Goal: Transaction & Acquisition: Purchase product/service

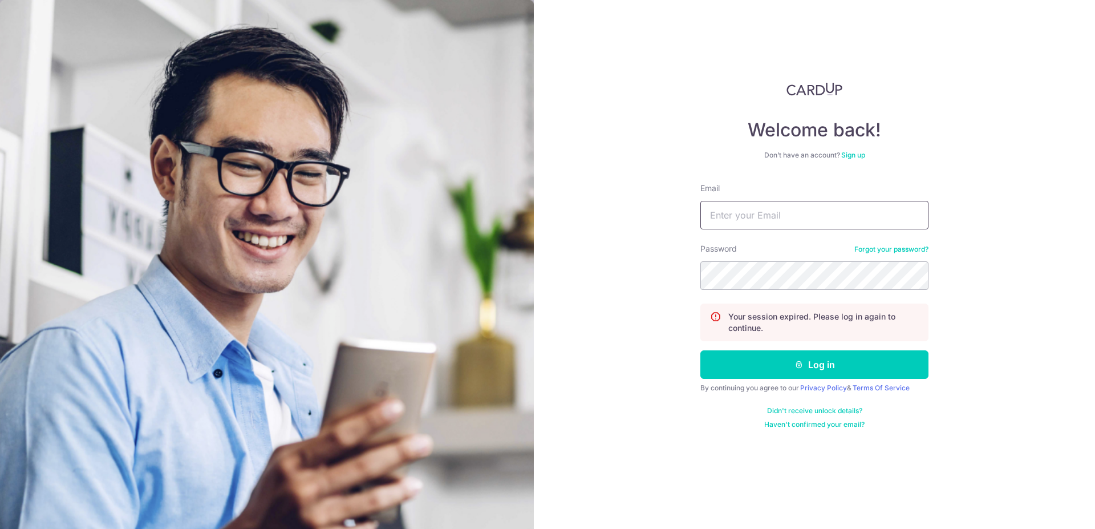
click at [739, 214] on input "Email" at bounding box center [814, 215] width 228 height 29
type input "kelvinyeo99@yahoo.com"
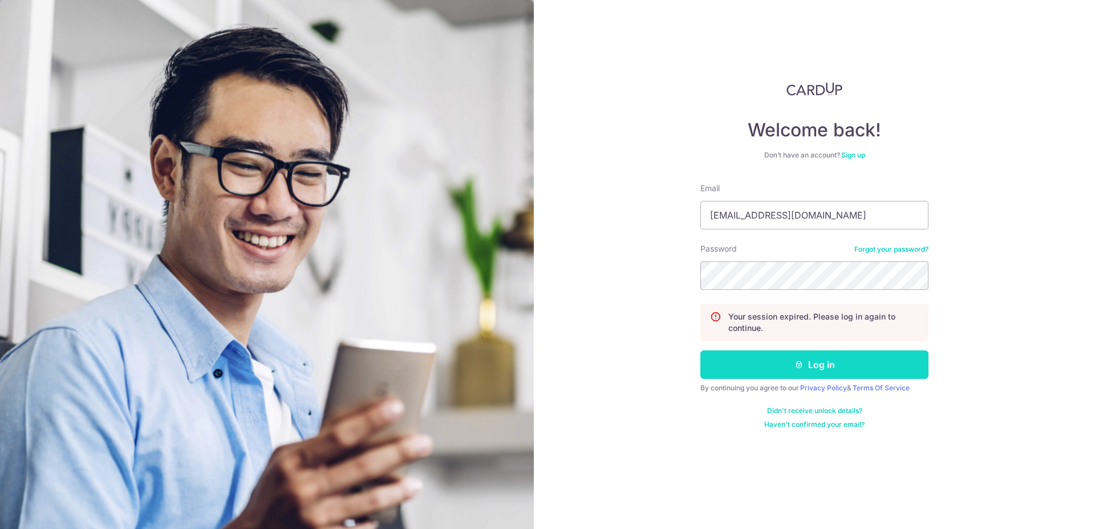
click at [793, 362] on button "Log in" at bounding box center [814, 364] width 228 height 29
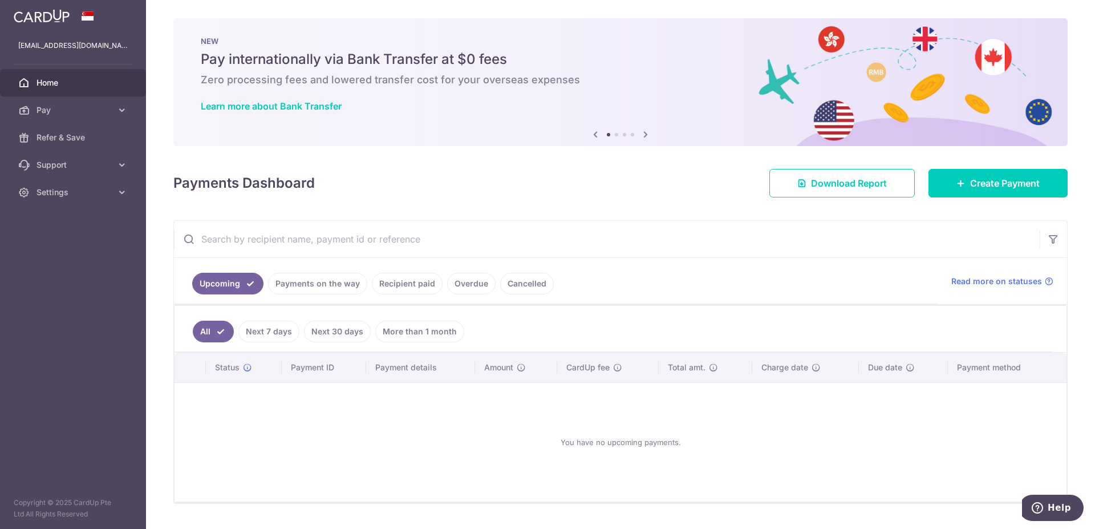
drag, startPoint x: 640, startPoint y: 258, endPoint x: 541, endPoint y: 277, distance: 101.1
click at [644, 253] on div "Upcoming Payments on the way Recipient paid Overdue Cancelled Read more on stat…" at bounding box center [620, 361] width 894 height 283
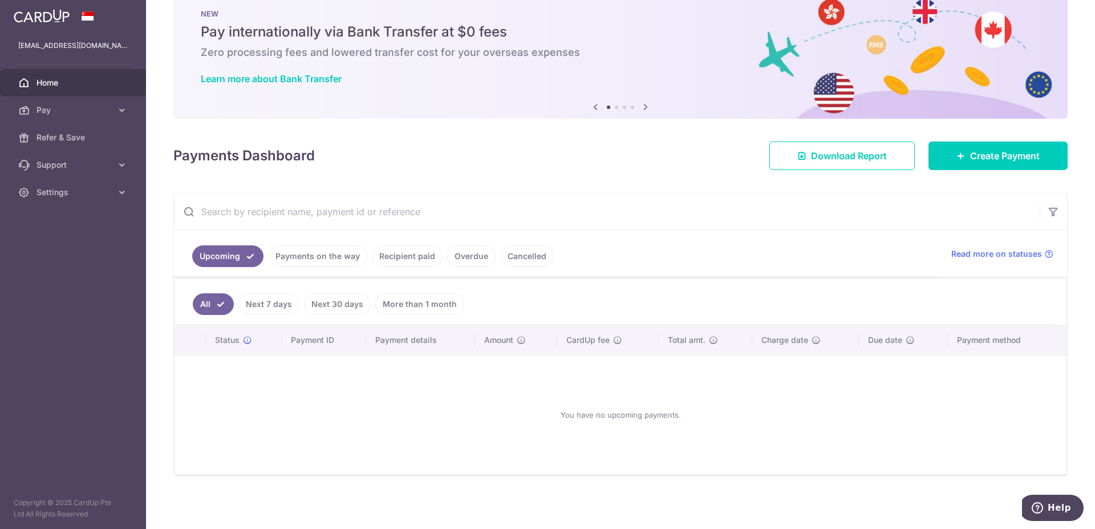
scroll to position [29, 0]
click at [329, 254] on link "Payments on the way" at bounding box center [317, 255] width 99 height 22
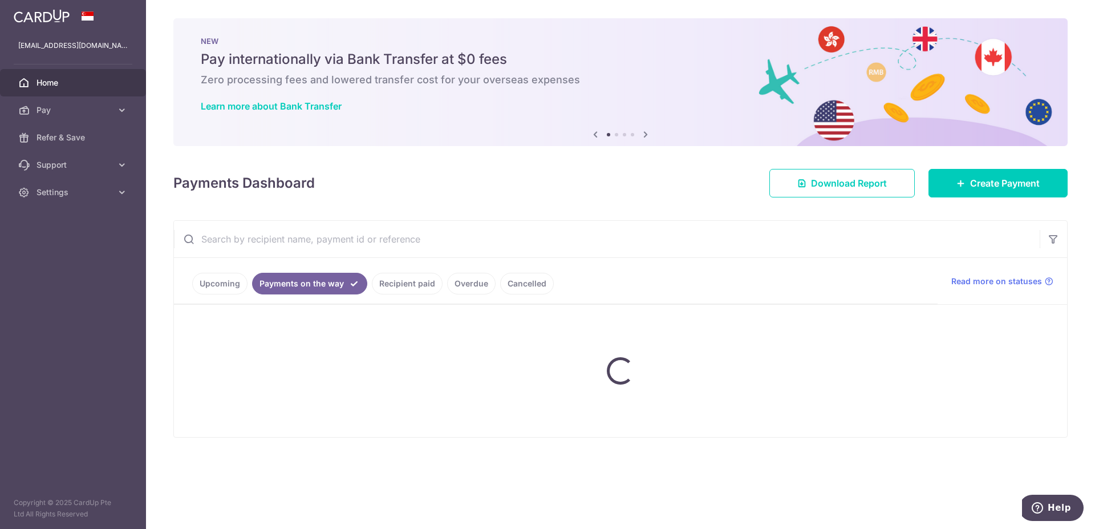
scroll to position [0, 0]
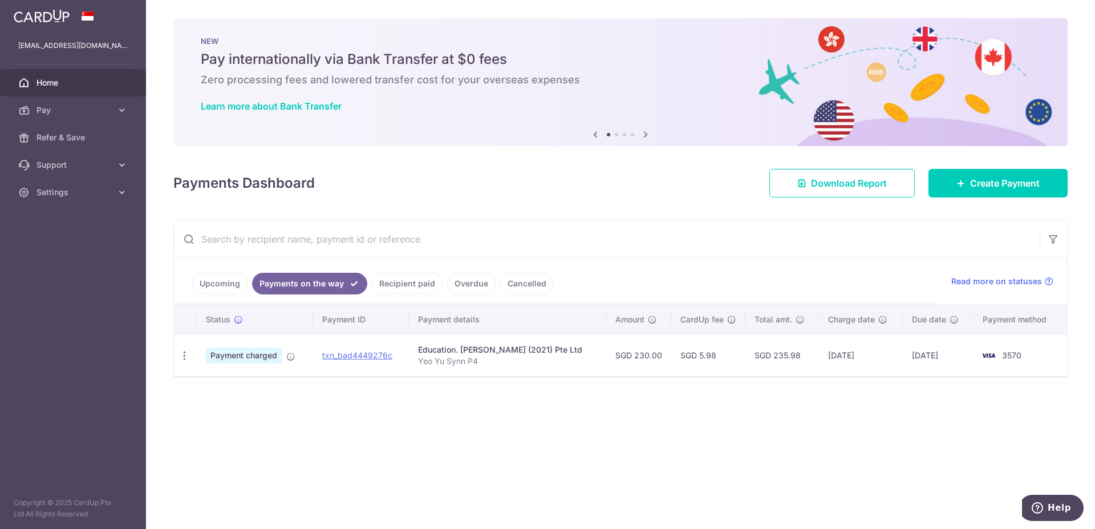
click at [225, 281] on link "Upcoming" at bounding box center [219, 284] width 55 height 22
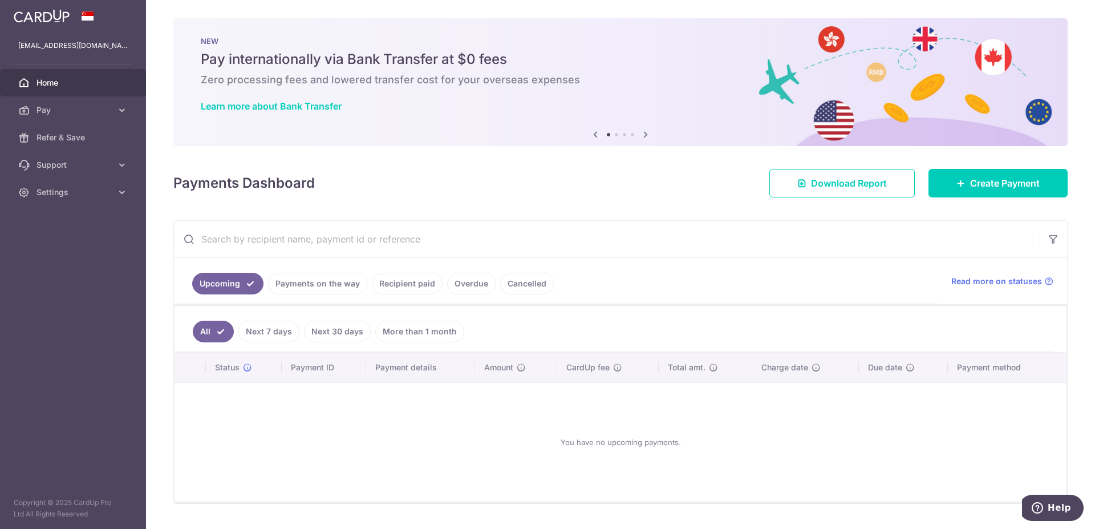
click at [411, 284] on link "Recipient paid" at bounding box center [407, 284] width 71 height 22
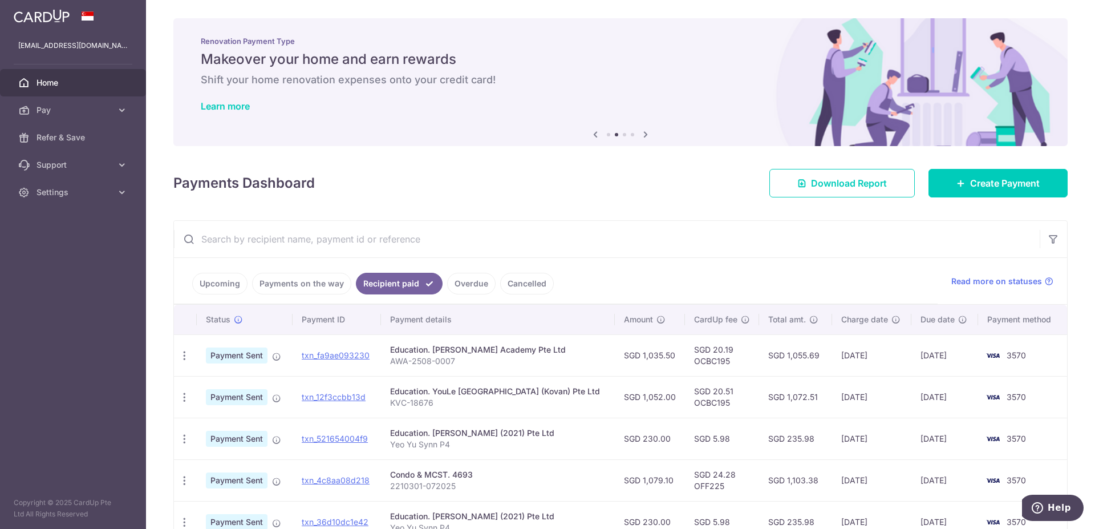
click at [232, 285] on link "Upcoming" at bounding box center [219, 284] width 55 height 22
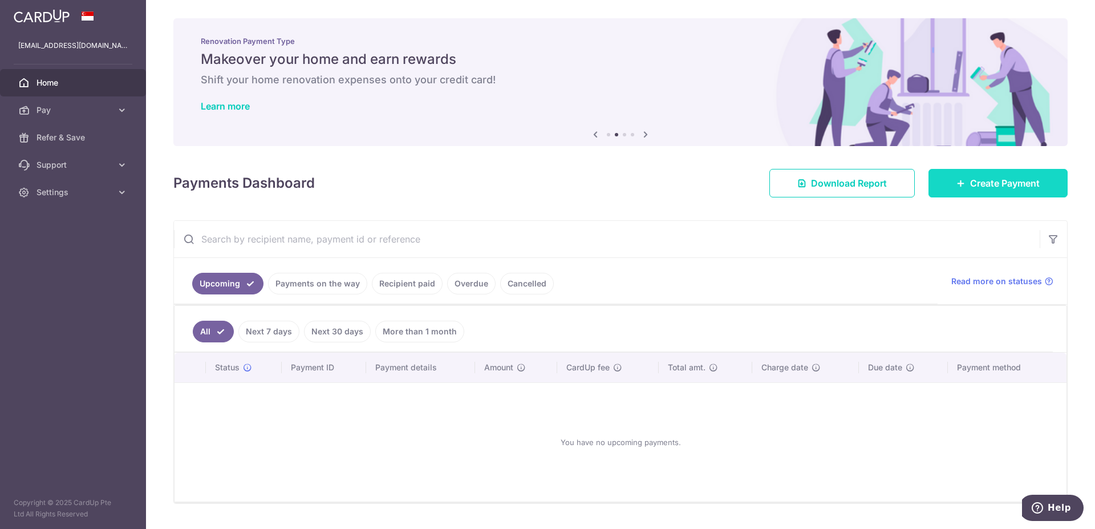
click at [990, 169] on link "Create Payment" at bounding box center [998, 183] width 139 height 29
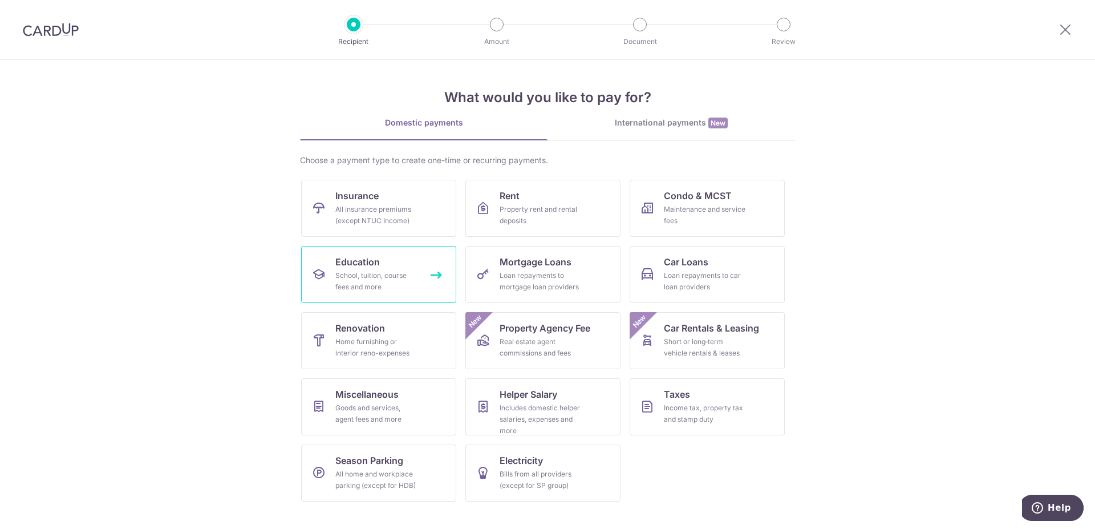
click at [360, 278] on div "School, tuition, course fees and more" at bounding box center [376, 281] width 82 height 23
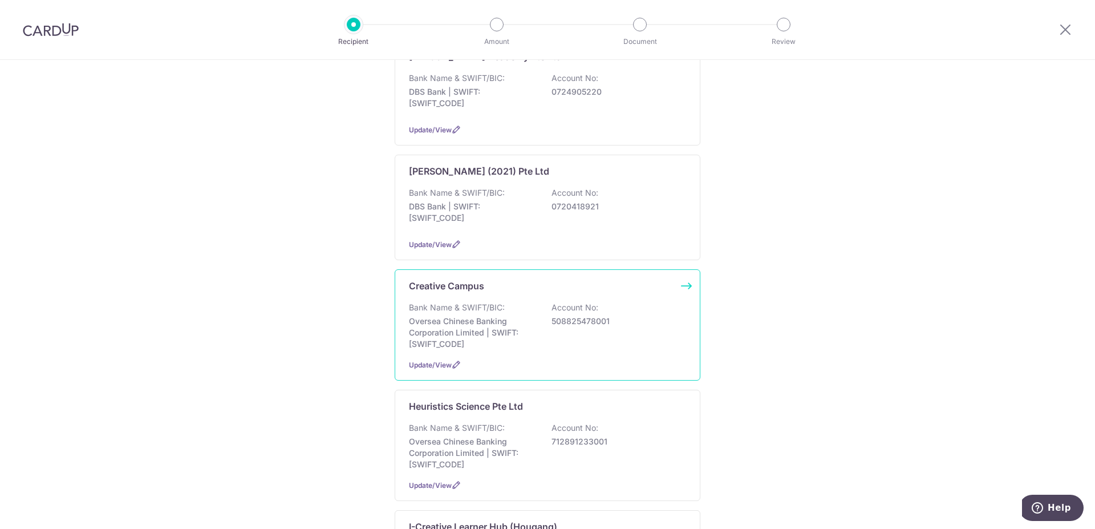
scroll to position [214, 0]
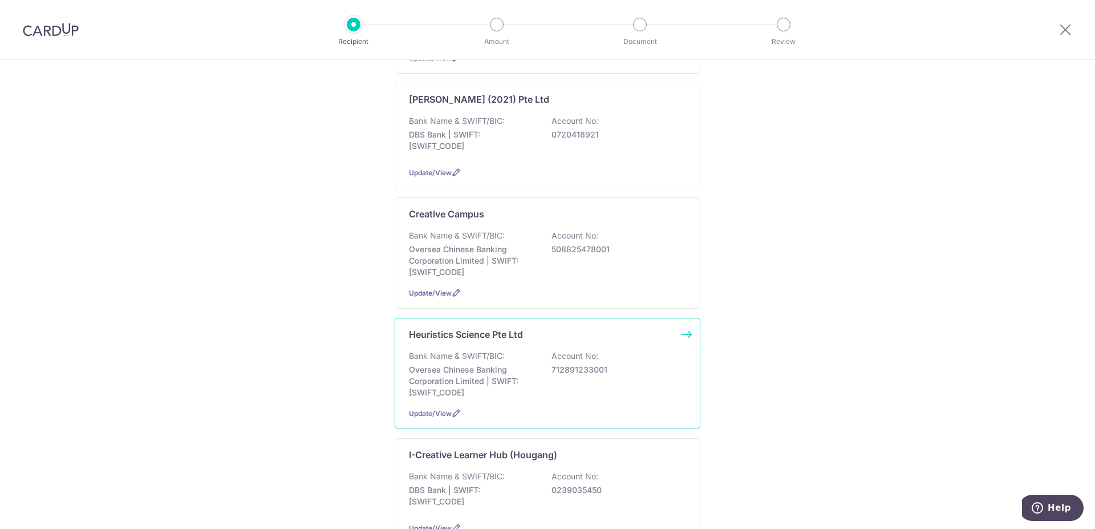
click at [504, 369] on p "Oversea Chinese Banking Corporation Limited | SWIFT: OCBCSGSGXXX" at bounding box center [473, 381] width 128 height 34
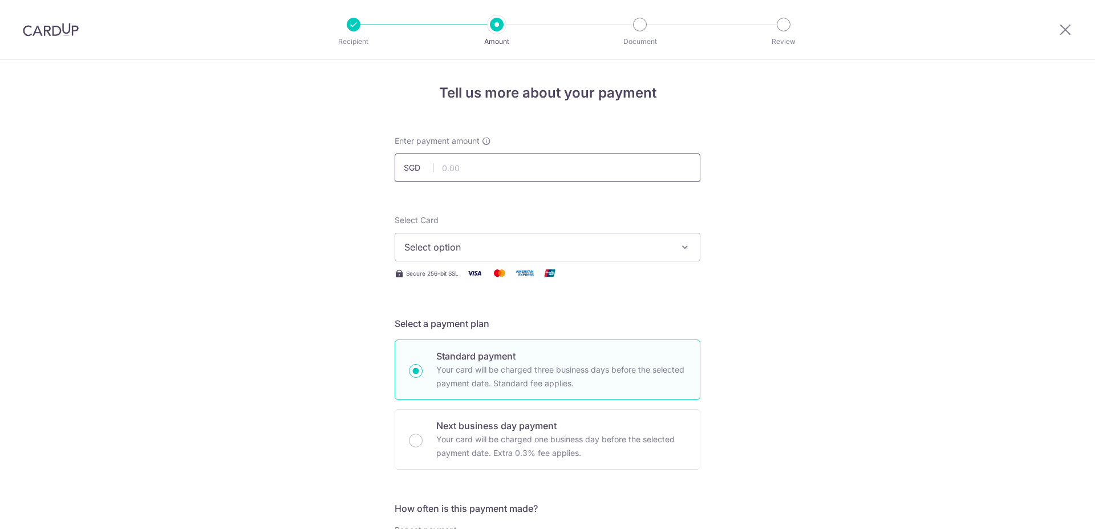
click at [457, 170] on input "text" at bounding box center [548, 167] width 306 height 29
type input "5,155.00"
click at [558, 241] on span "Select option" at bounding box center [537, 247] width 266 height 14
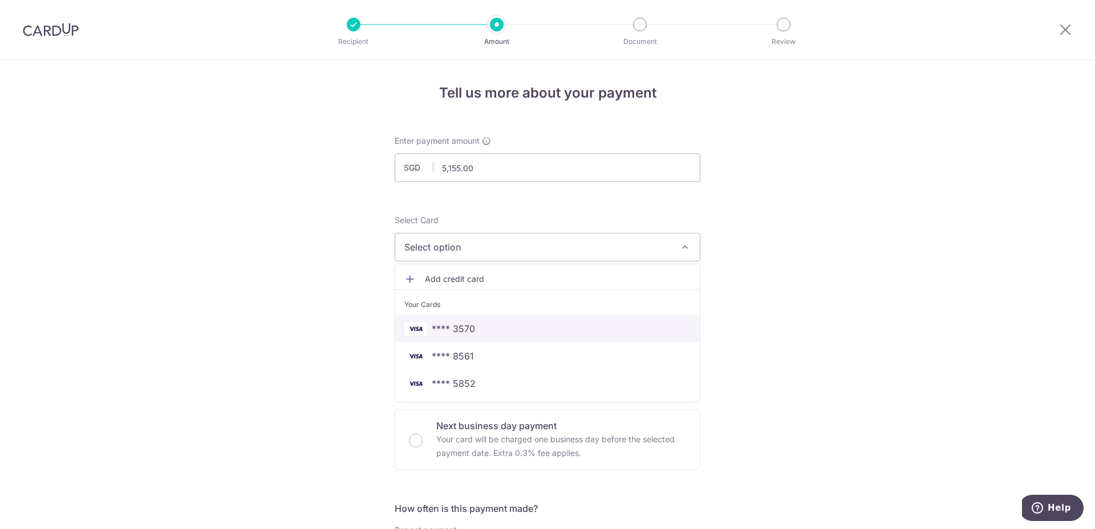
click at [500, 322] on span "**** 3570" at bounding box center [547, 329] width 286 height 14
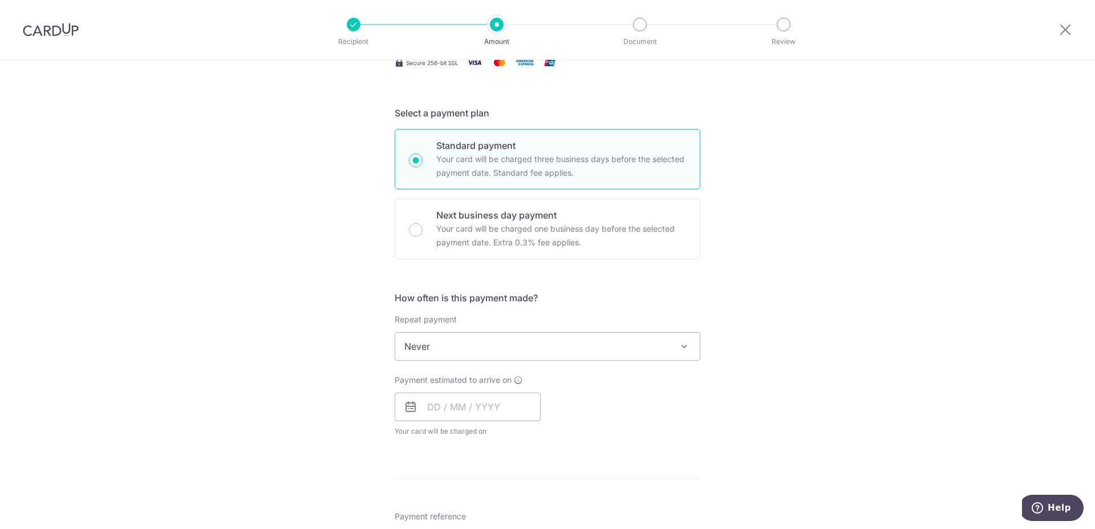
scroll to position [214, 0]
click at [452, 406] on input "text" at bounding box center [468, 403] width 146 height 29
click at [504, 481] on link "4" at bounding box center [509, 484] width 18 height 18
type input "04/09/2025"
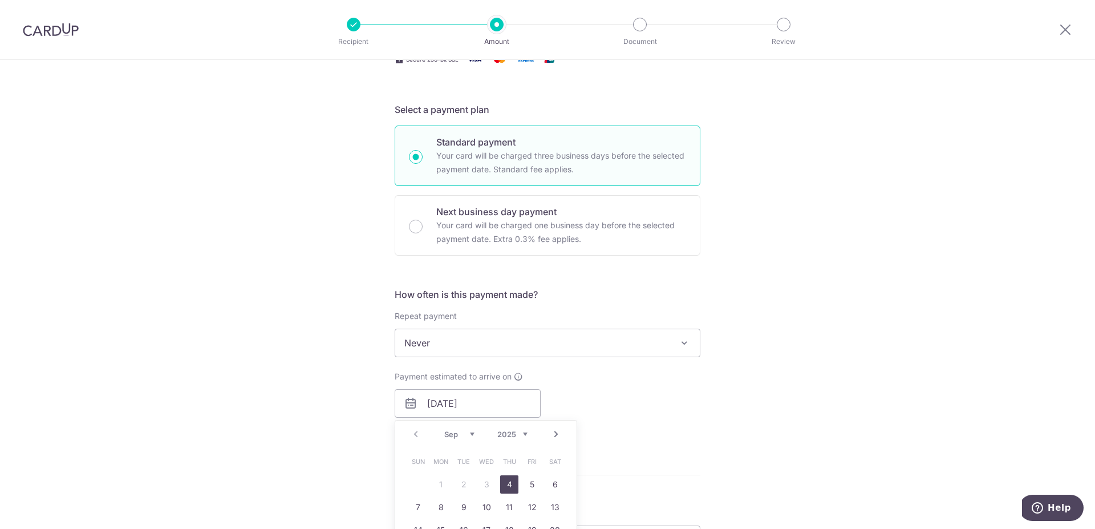
click at [814, 352] on div "Tell us more about your payment Enter payment amount SGD 5,155.00 5155.00 Selec…" at bounding box center [547, 362] width 1095 height 1032
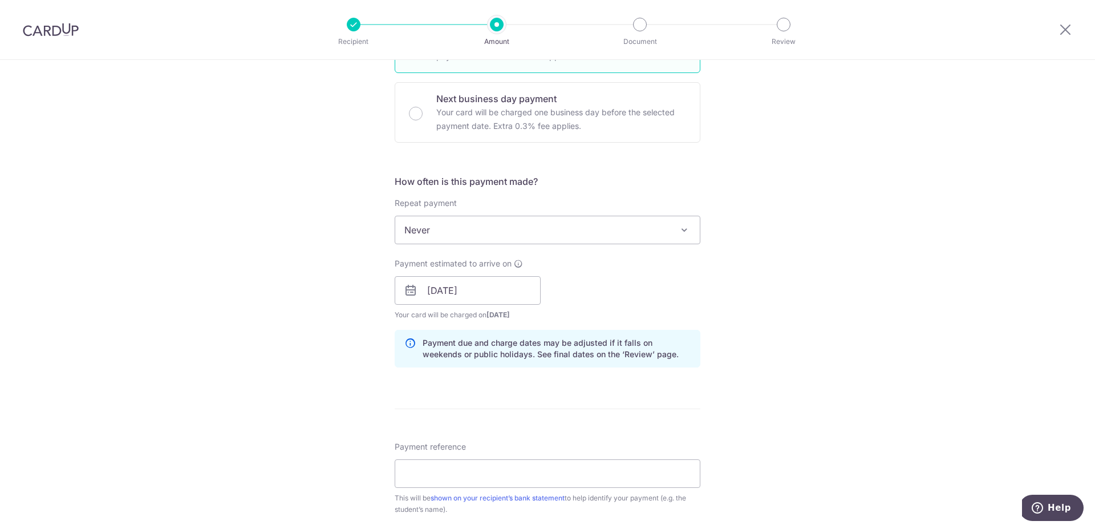
scroll to position [356, 0]
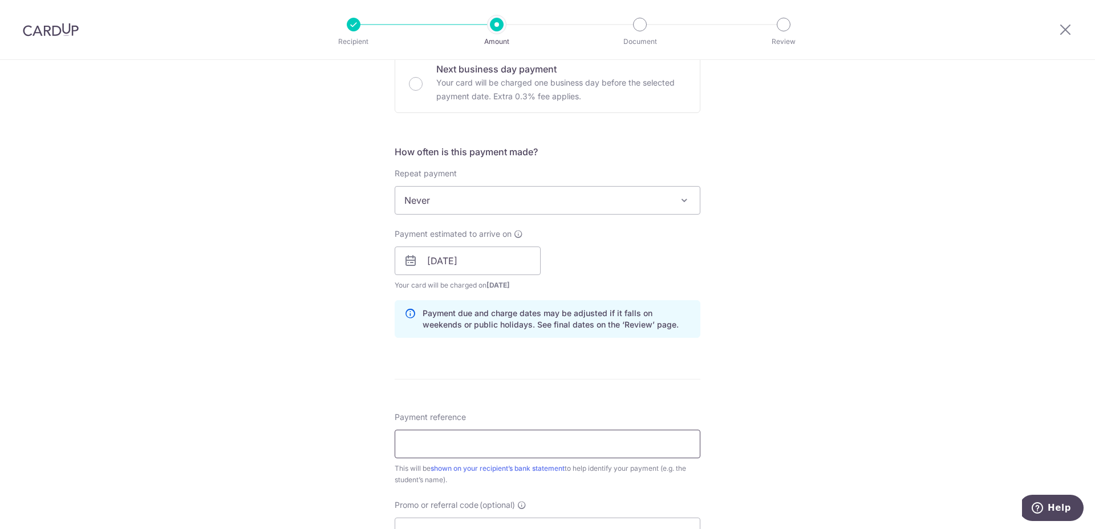
click at [483, 450] on input "Payment reference" at bounding box center [548, 443] width 306 height 29
type input "Yeo Yu Synn P4"
click at [814, 387] on div "Tell us more about your payment Enter payment amount SGD 5,155.00 5155.00 Selec…" at bounding box center [547, 242] width 1095 height 1079
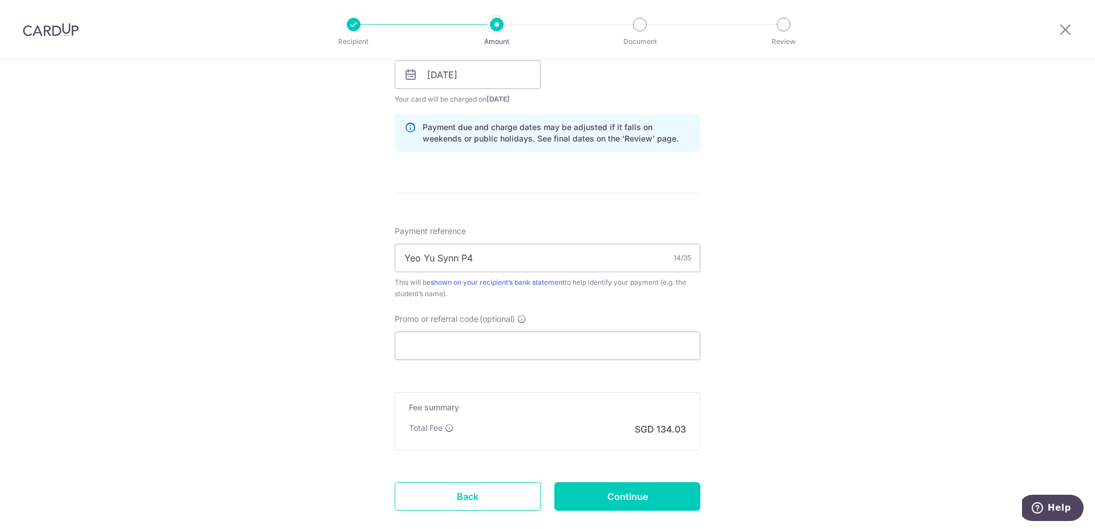
scroll to position [570, 0]
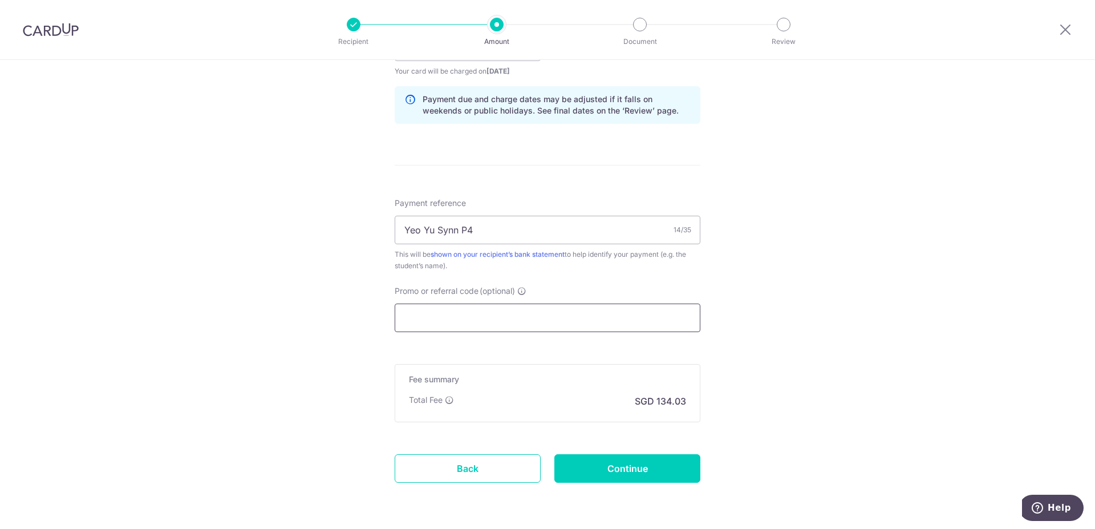
click at [448, 316] on input "Promo or referral code (optional)" at bounding box center [548, 317] width 306 height 29
click at [451, 303] on div "Promo or referral code (optional) The discounted fee will be shown on the revie…" at bounding box center [548, 308] width 306 height 47
click at [447, 311] on input "Promo or referral code (optional)" at bounding box center [548, 317] width 306 height 29
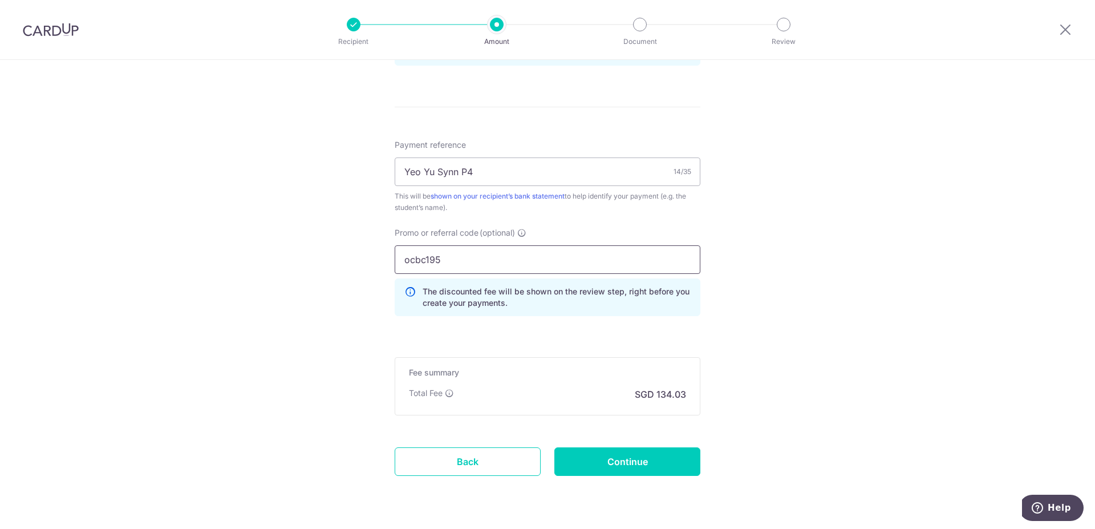
scroll to position [661, 0]
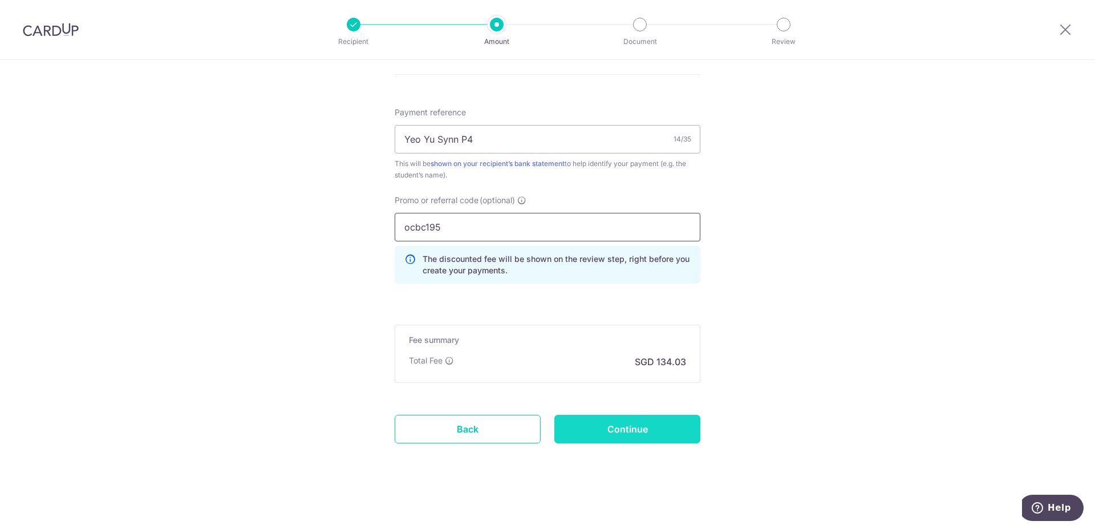
type input "ocbc195"
click at [634, 435] on input "Continue" at bounding box center [627, 429] width 146 height 29
type input "Create Schedule"
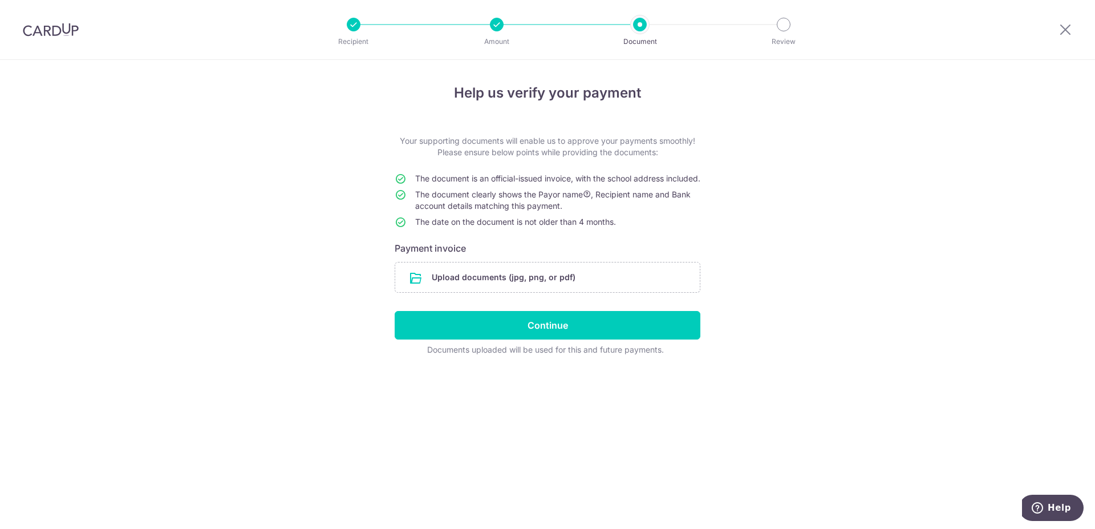
click at [925, 204] on div "Help us verify your payment Your supporting documents will enable us to approve…" at bounding box center [547, 294] width 1095 height 469
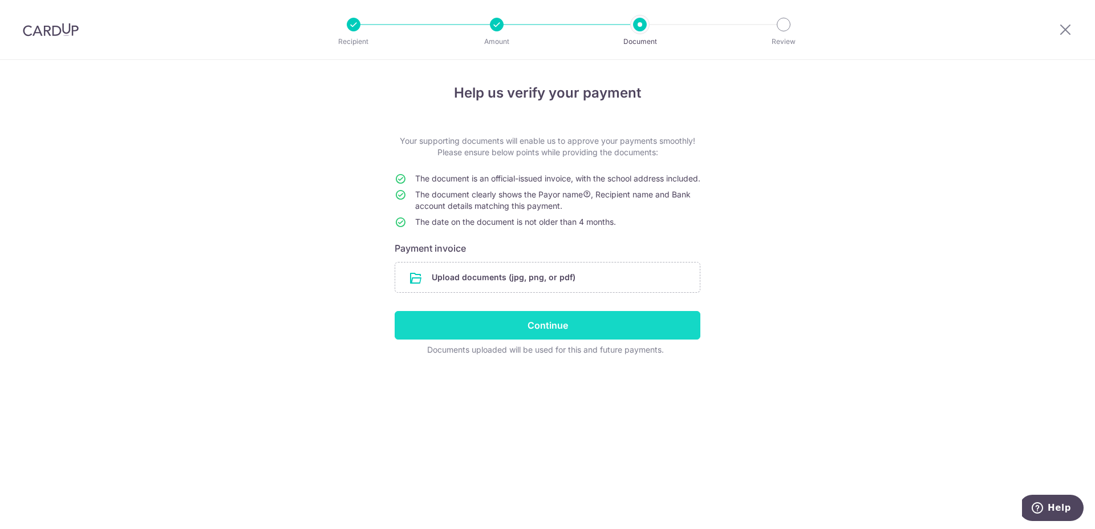
click at [572, 339] on input "Continue" at bounding box center [548, 325] width 306 height 29
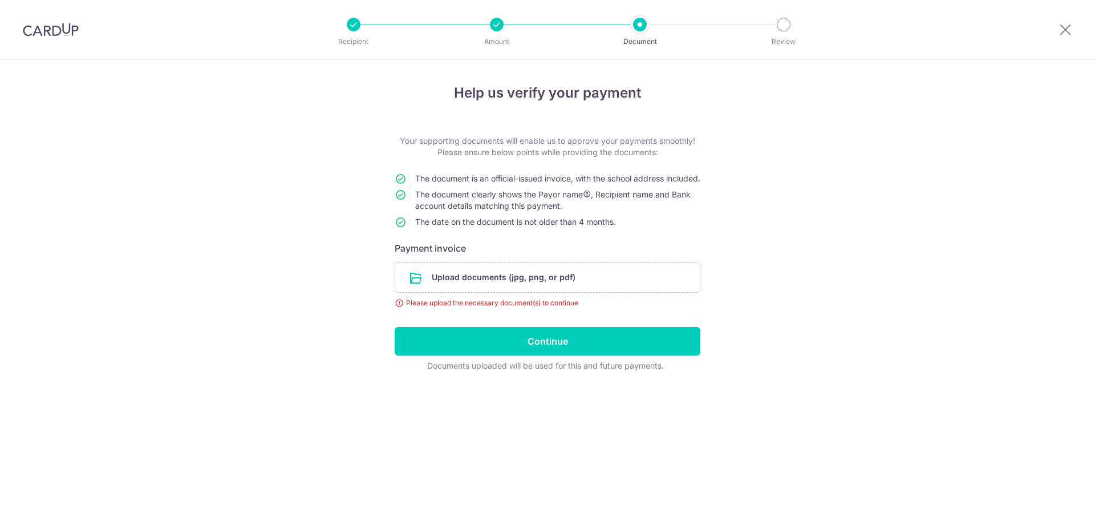
click at [744, 245] on div "Help us verify your payment Your supporting documents will enable us to approve…" at bounding box center [547, 294] width 1095 height 469
drag, startPoint x: 801, startPoint y: 159, endPoint x: 818, endPoint y: 159, distance: 17.7
click at [802, 159] on div "Help us verify your payment Your supporting documents will enable us to approve…" at bounding box center [547, 294] width 1095 height 469
drag, startPoint x: 1067, startPoint y: 27, endPoint x: 619, endPoint y: 72, distance: 449.5
click at [1067, 26] on icon at bounding box center [1066, 29] width 14 height 14
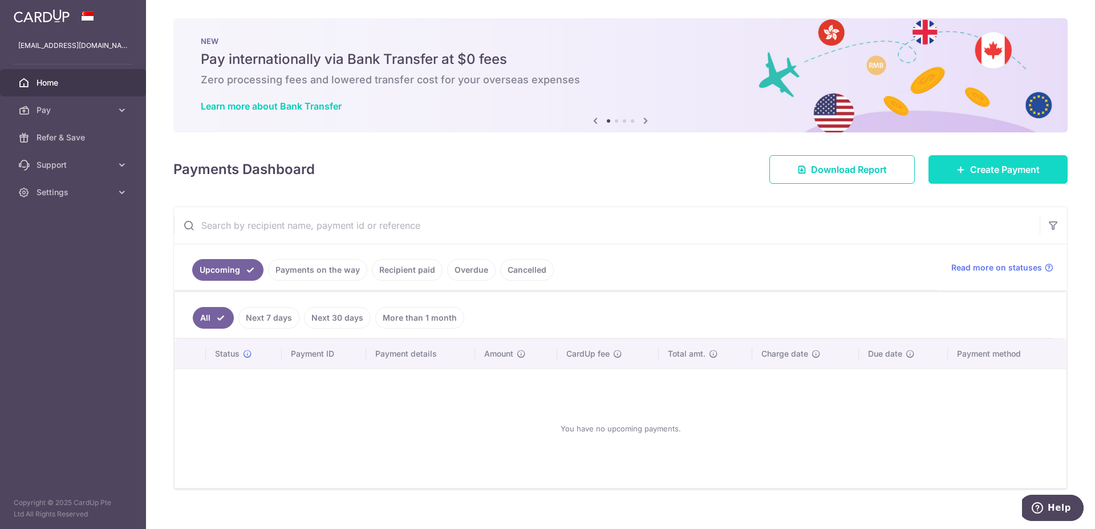
click at [977, 172] on span "Create Payment" at bounding box center [1005, 170] width 70 height 14
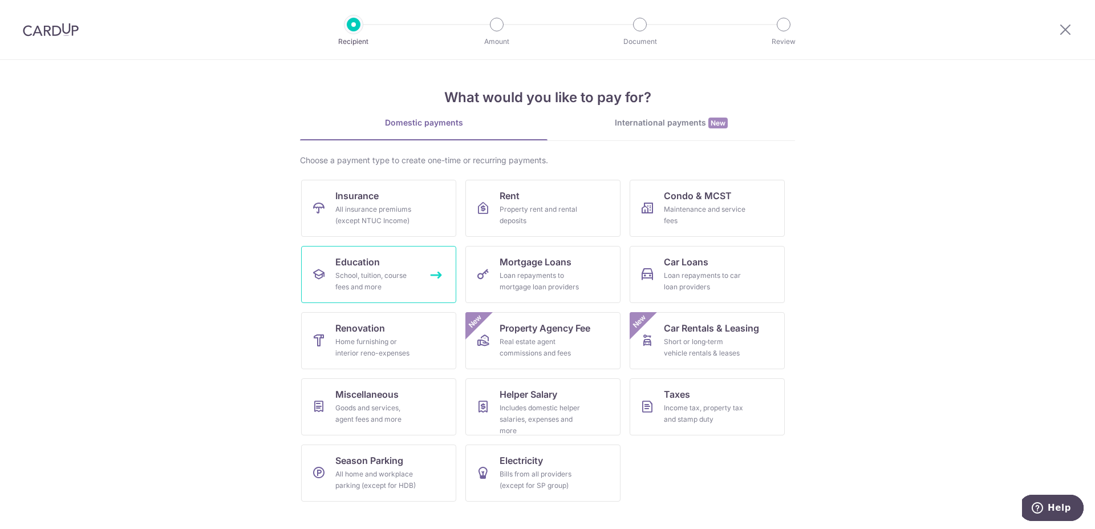
click at [402, 270] on div "School, tuition, course fees and more" at bounding box center [376, 281] width 82 height 23
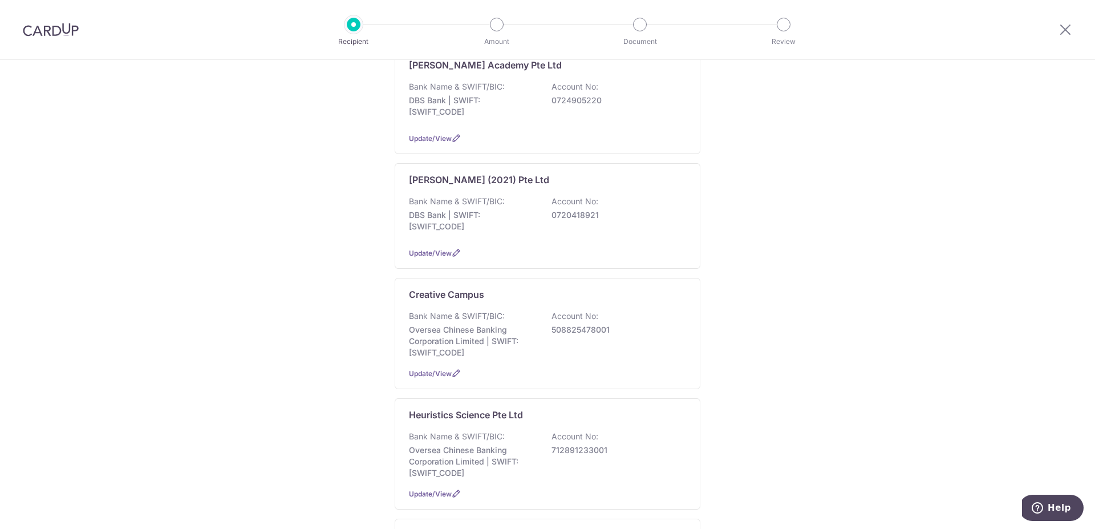
scroll to position [143, 0]
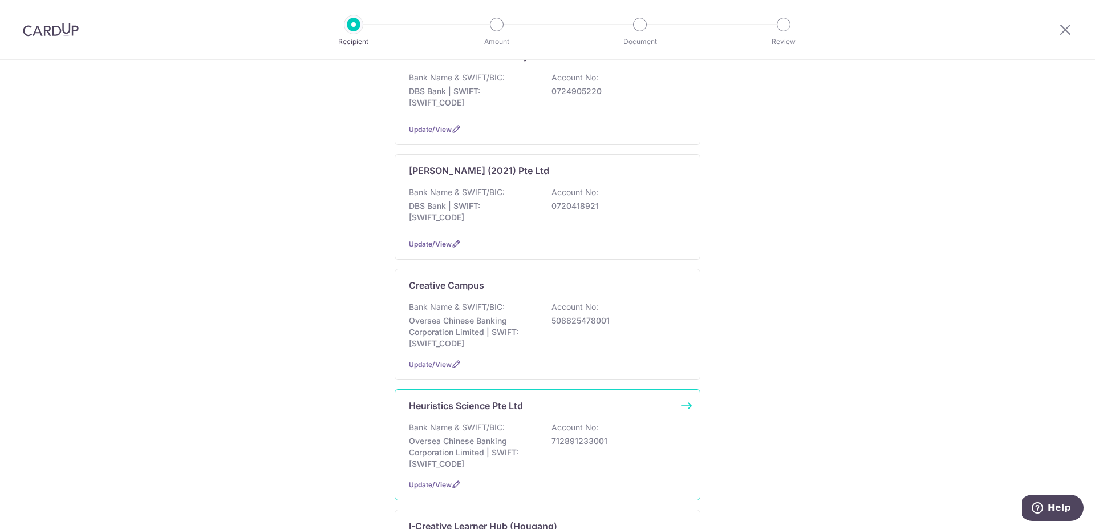
click at [510, 467] on p "Oversea Chinese Banking Corporation Limited | SWIFT: OCBCSGSGXXX" at bounding box center [473, 452] width 128 height 34
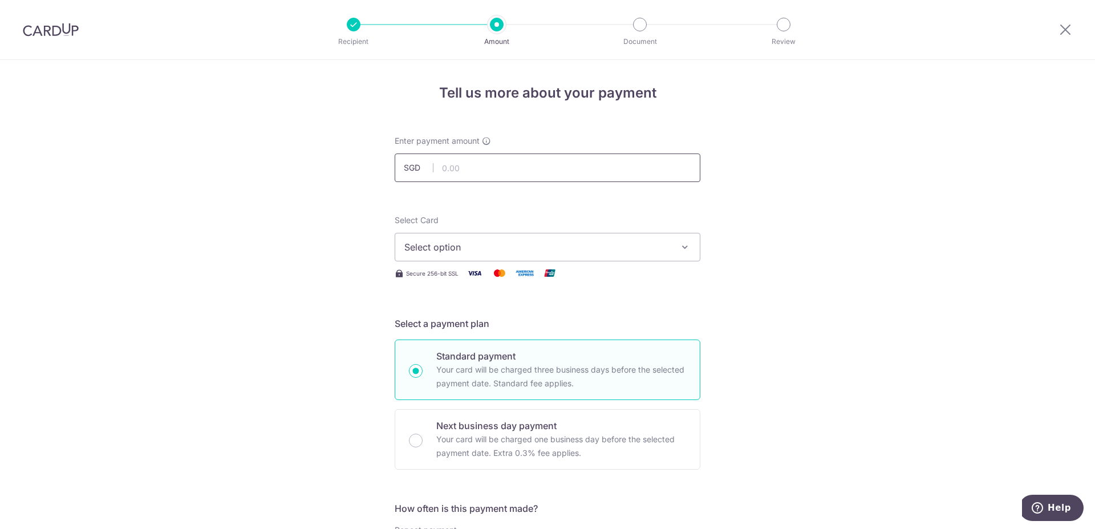
click at [508, 165] on input "text" at bounding box center [548, 167] width 306 height 29
type input "515.00"
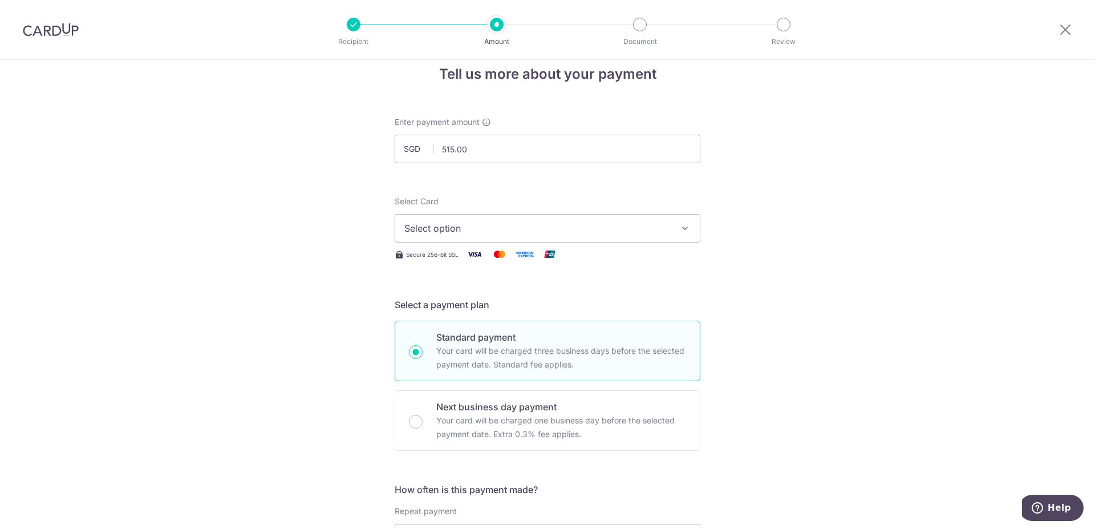
scroll to position [71, 0]
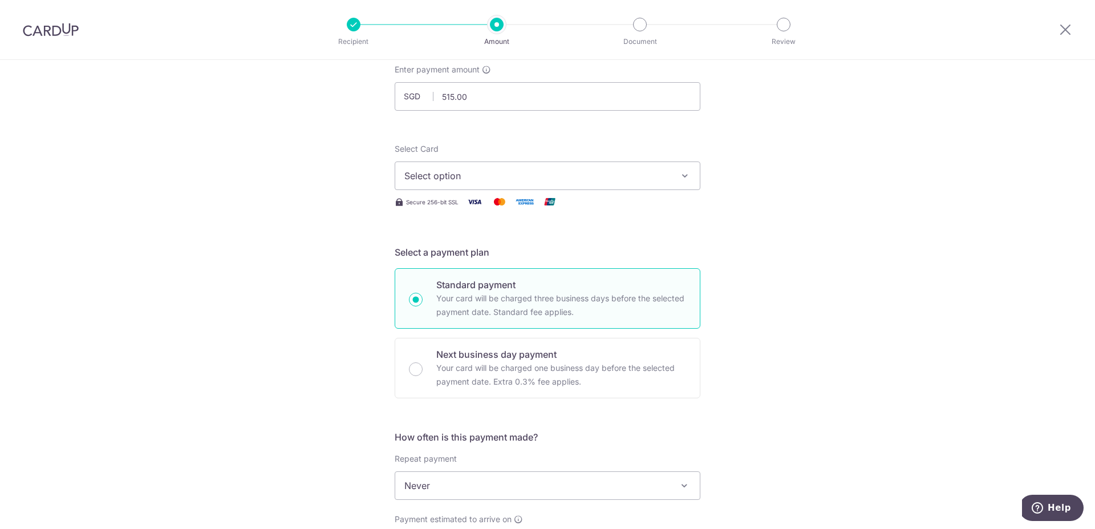
click at [510, 180] on span "Select option" at bounding box center [537, 176] width 266 height 14
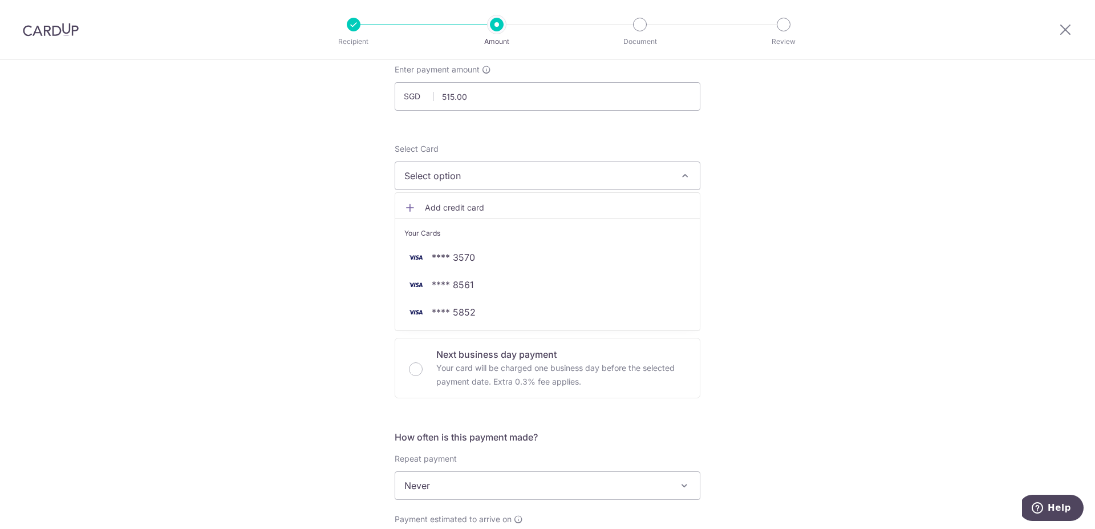
click at [328, 263] on div "Tell us more about your payment Enter payment amount SGD 515.00 515.00 Select C…" at bounding box center [547, 505] width 1095 height 1032
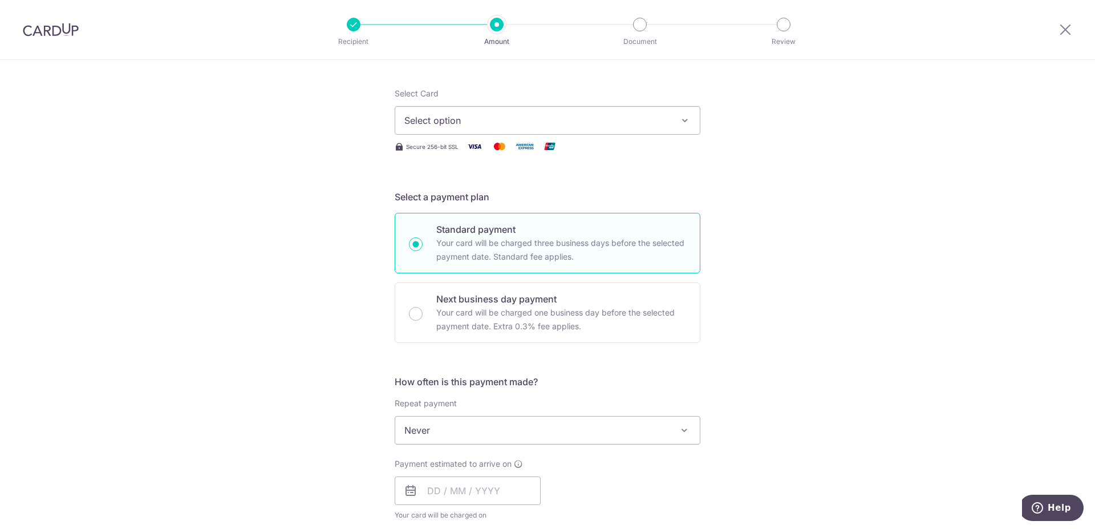
scroll to position [143, 0]
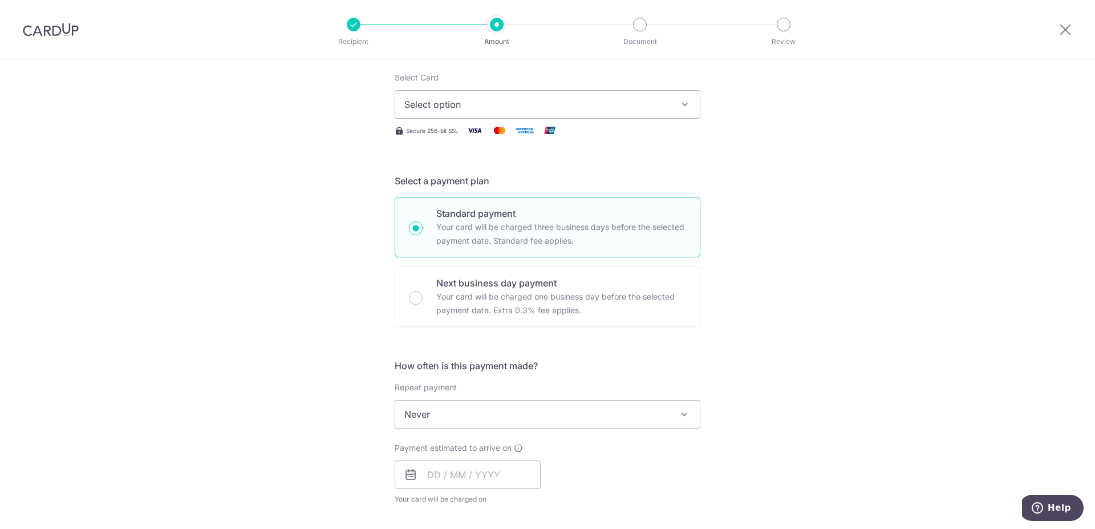
click at [555, 104] on span "Select option" at bounding box center [537, 105] width 266 height 14
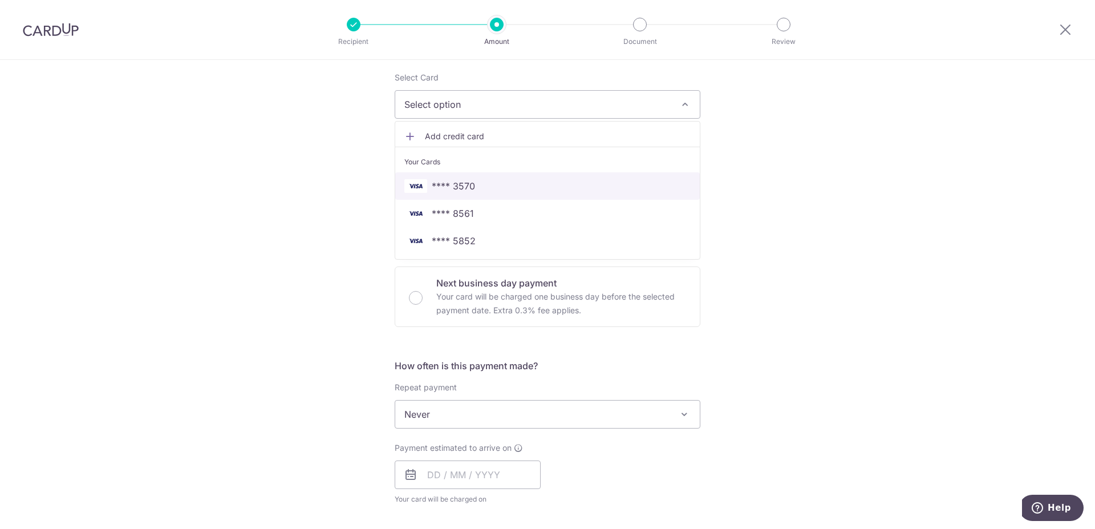
click at [461, 190] on span "**** 3570" at bounding box center [453, 186] width 43 height 14
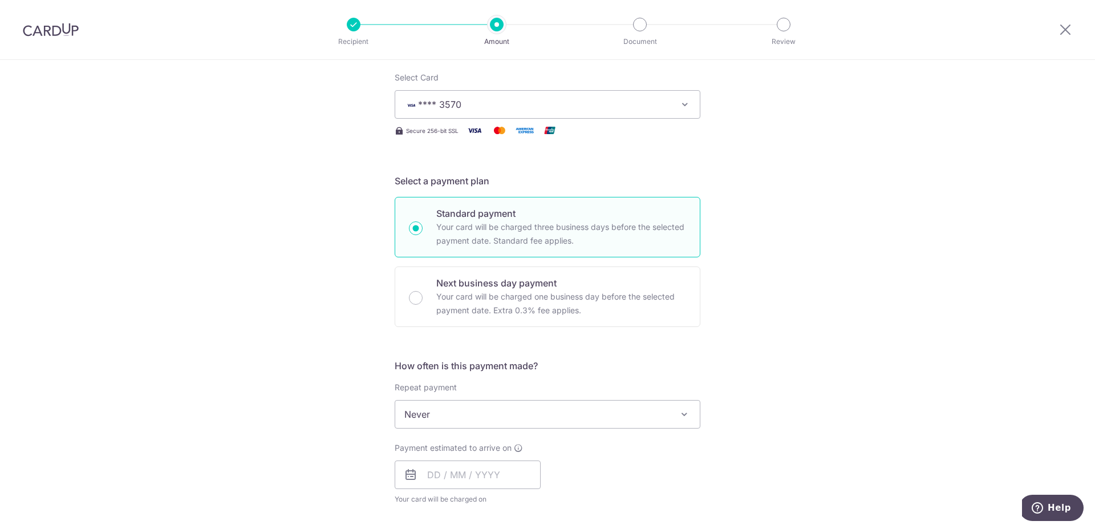
click at [321, 290] on div "Tell us more about your payment Enter payment amount SGD 515.00 515.00 Select C…" at bounding box center [547, 433] width 1095 height 1032
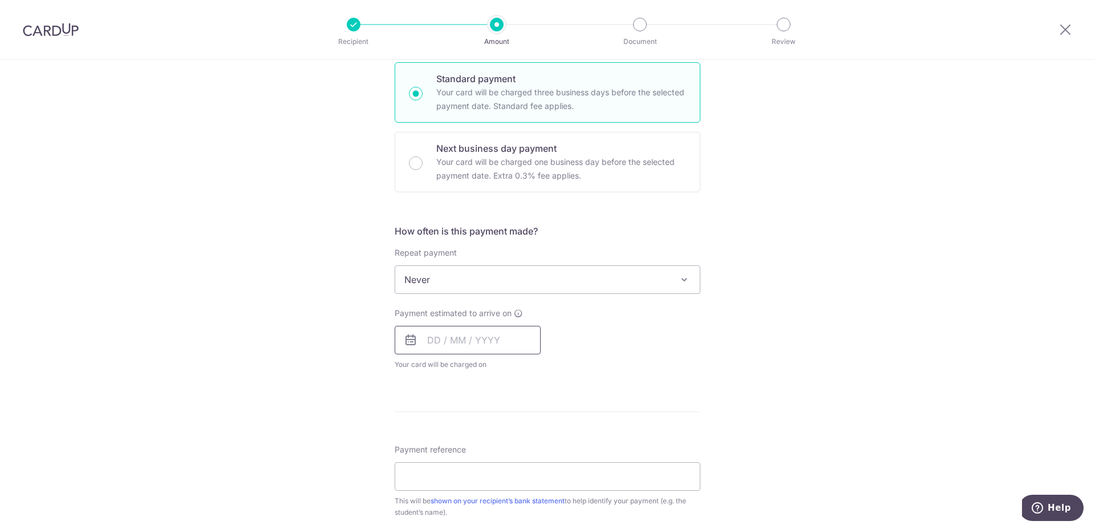
scroll to position [356, 0]
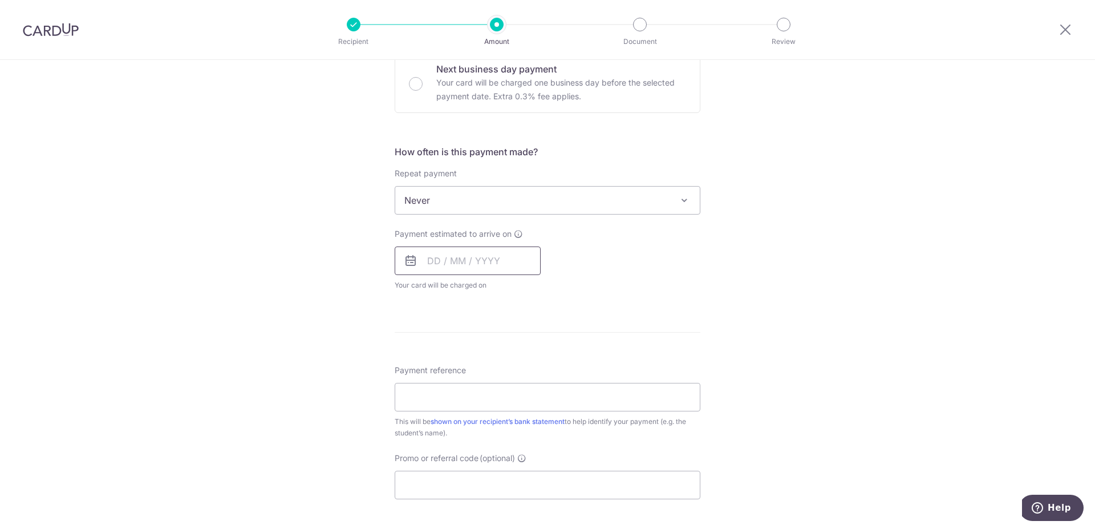
click at [452, 270] on input "text" at bounding box center [468, 260] width 146 height 29
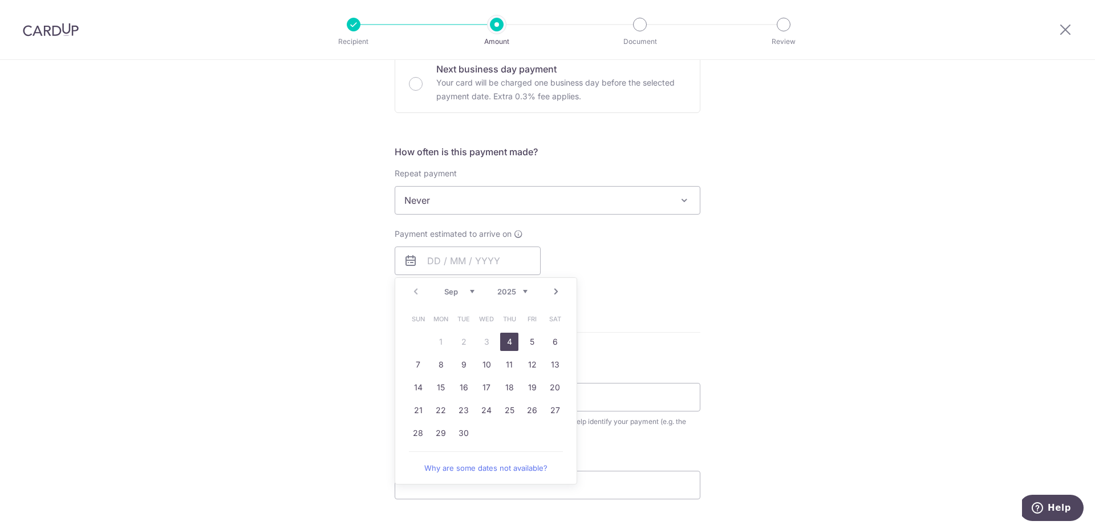
click at [504, 344] on link "4" at bounding box center [509, 342] width 18 height 18
type input "[DATE]"
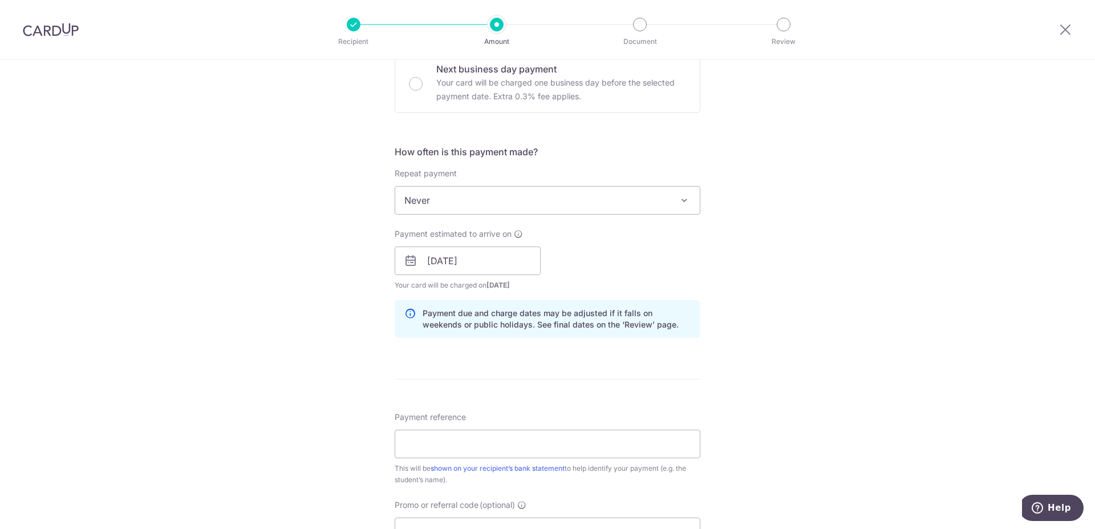
click at [719, 298] on div "Tell us more about your payment Enter payment amount SGD 515.00 515.00 Select C…" at bounding box center [547, 242] width 1095 height 1079
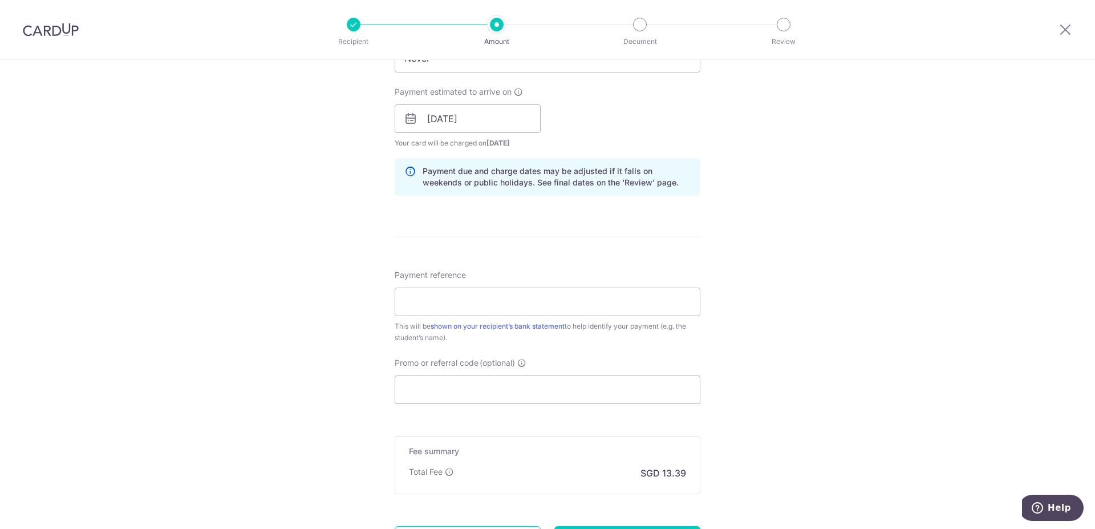
scroll to position [499, 0]
click at [438, 298] on input "Payment reference" at bounding box center [548, 301] width 306 height 29
type input "Yeo Yu Synn P4"
type input "ocbc195"
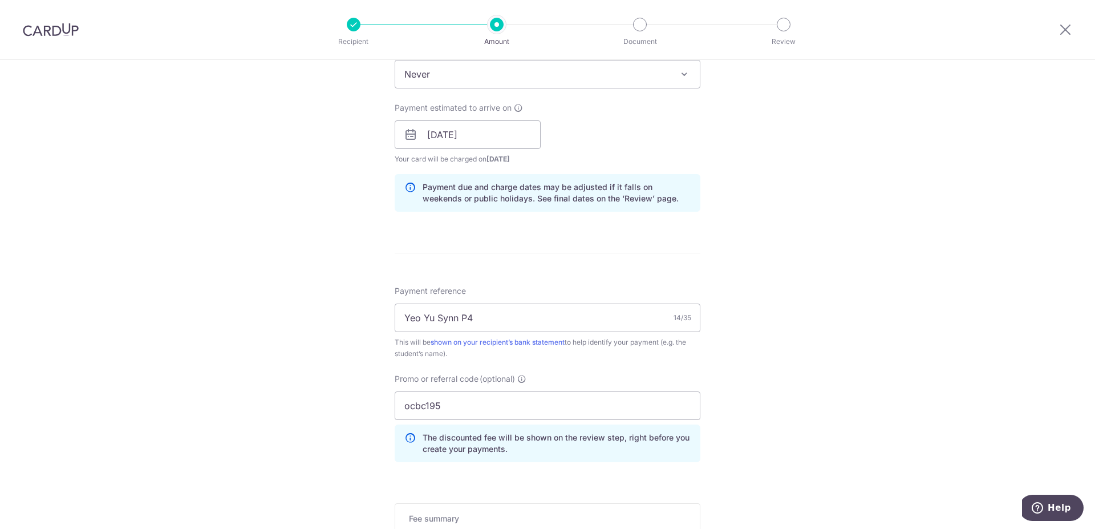
click at [305, 371] on div "Tell us more about your payment Enter payment amount SGD 515.00 515.00 Select C…" at bounding box center [547, 142] width 1095 height 1130
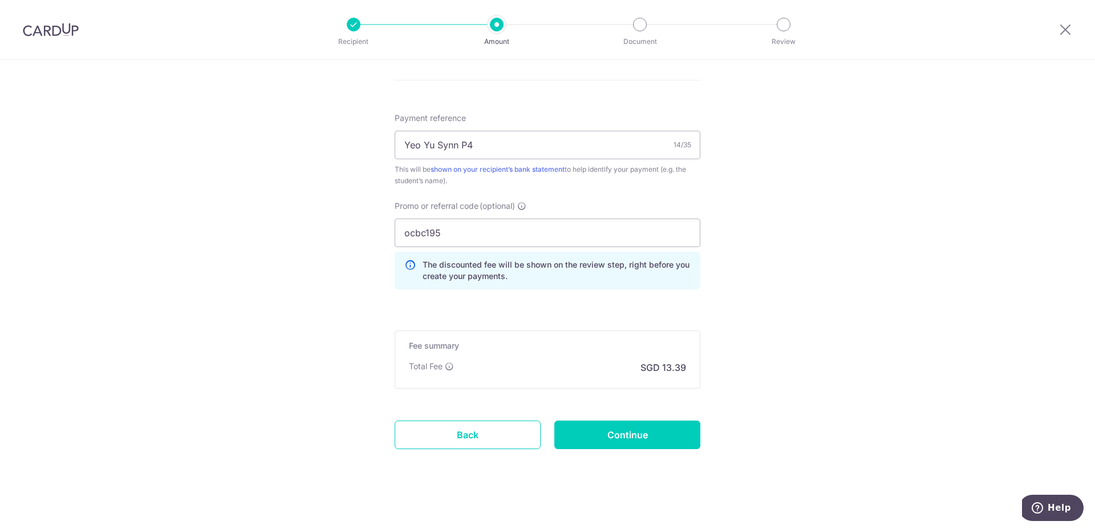
scroll to position [661, 0]
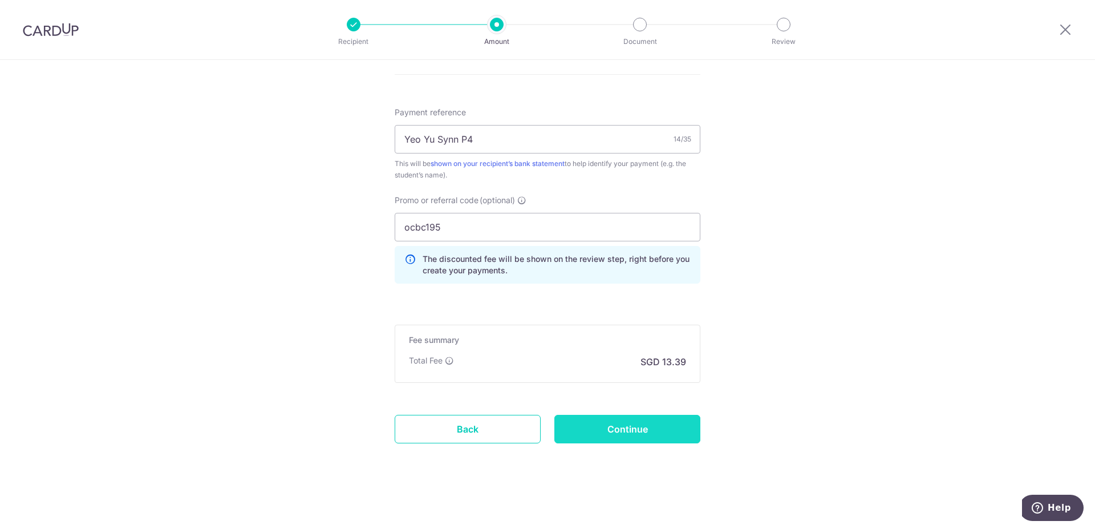
click at [634, 427] on input "Continue" at bounding box center [627, 429] width 146 height 29
type input "Create Schedule"
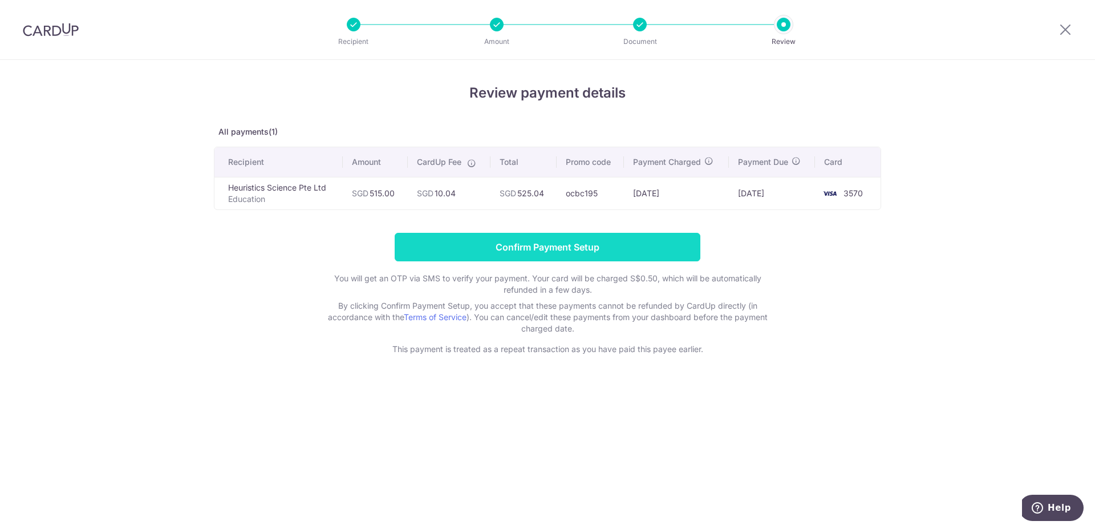
click at [557, 253] on input "Confirm Payment Setup" at bounding box center [548, 247] width 306 height 29
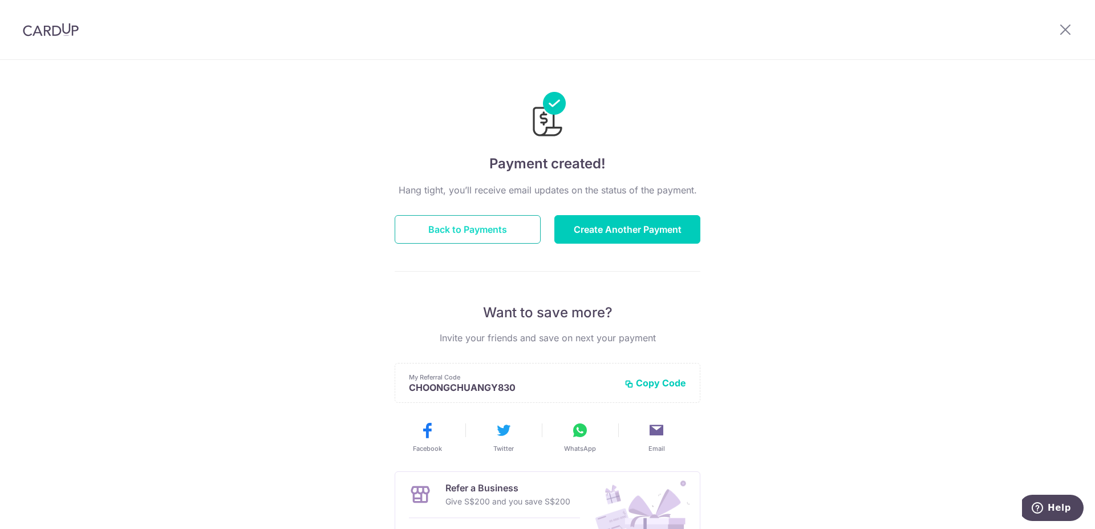
click at [446, 233] on button "Back to Payments" at bounding box center [468, 229] width 146 height 29
